Goal: Information Seeking & Learning: Learn about a topic

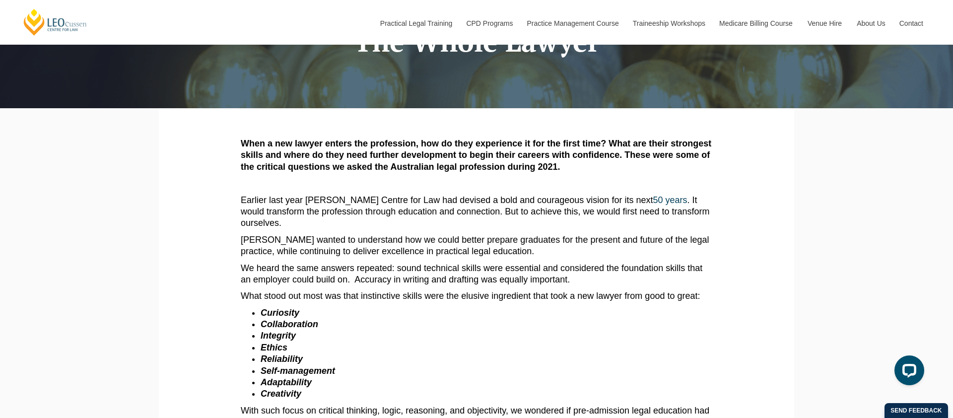
scroll to position [81, 0]
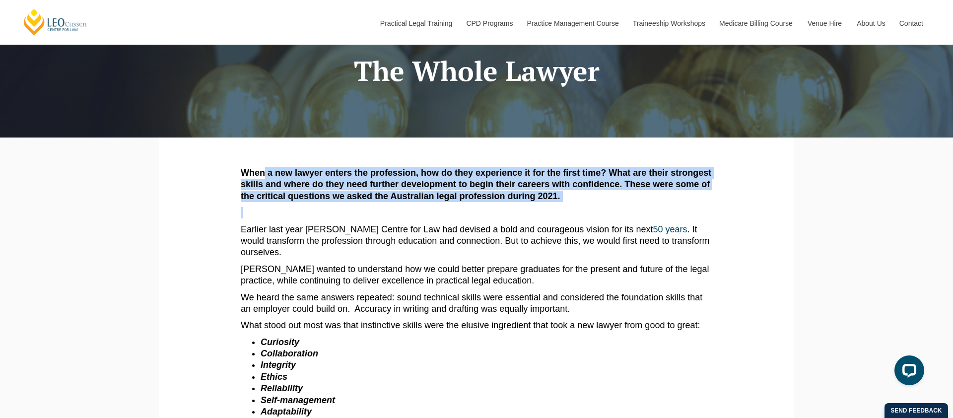
drag, startPoint x: 264, startPoint y: 171, endPoint x: 317, endPoint y: 213, distance: 67.4
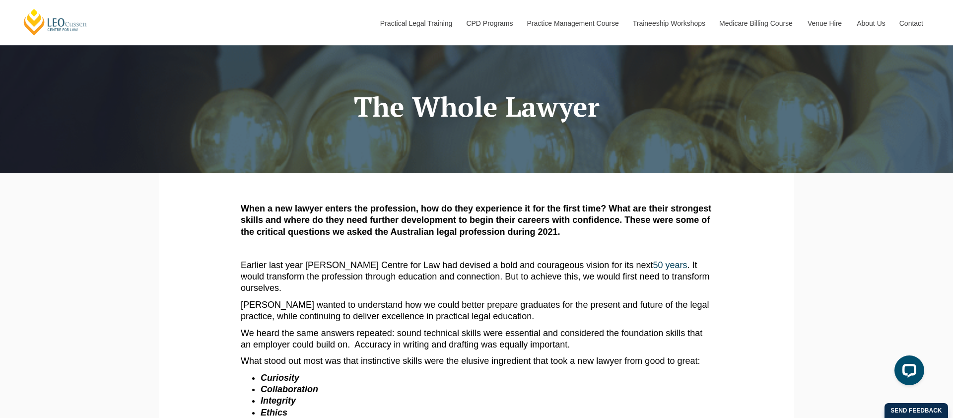
click at [329, 204] on strong "When a new lawyer enters the profession, how do they experience it for the firs…" at bounding box center [476, 219] width 470 height 33
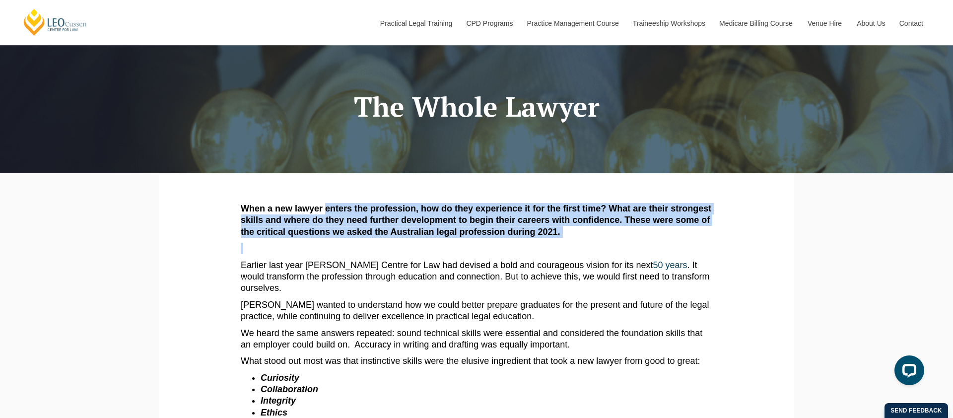
drag, startPoint x: 329, startPoint y: 204, endPoint x: 329, endPoint y: 240, distance: 35.7
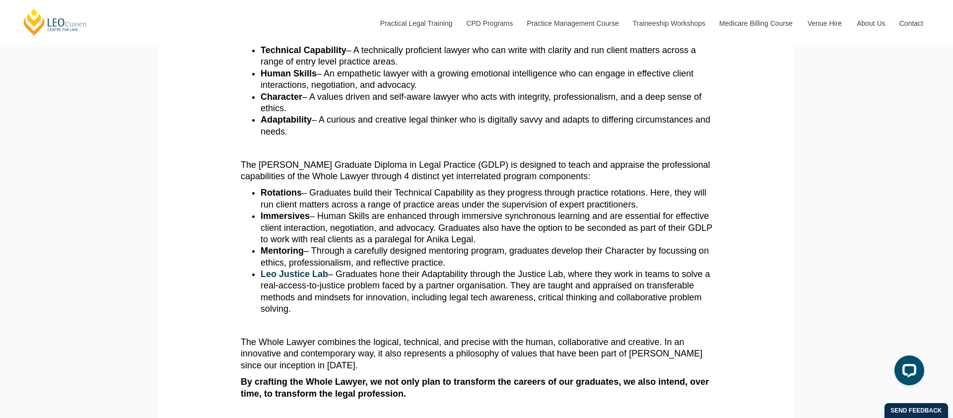
scroll to position [688, 0]
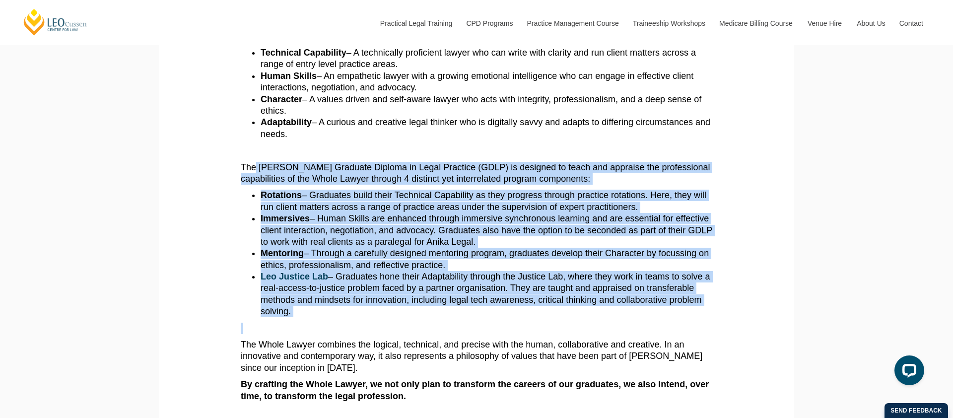
drag, startPoint x: 359, startPoint y: 285, endPoint x: 256, endPoint y: 132, distance: 184.7
click at [256, 132] on article "When a new lawyer enters the profession, how do they experience it for the firs…" at bounding box center [476, 190] width 471 height 1260
